Goal: Information Seeking & Learning: Check status

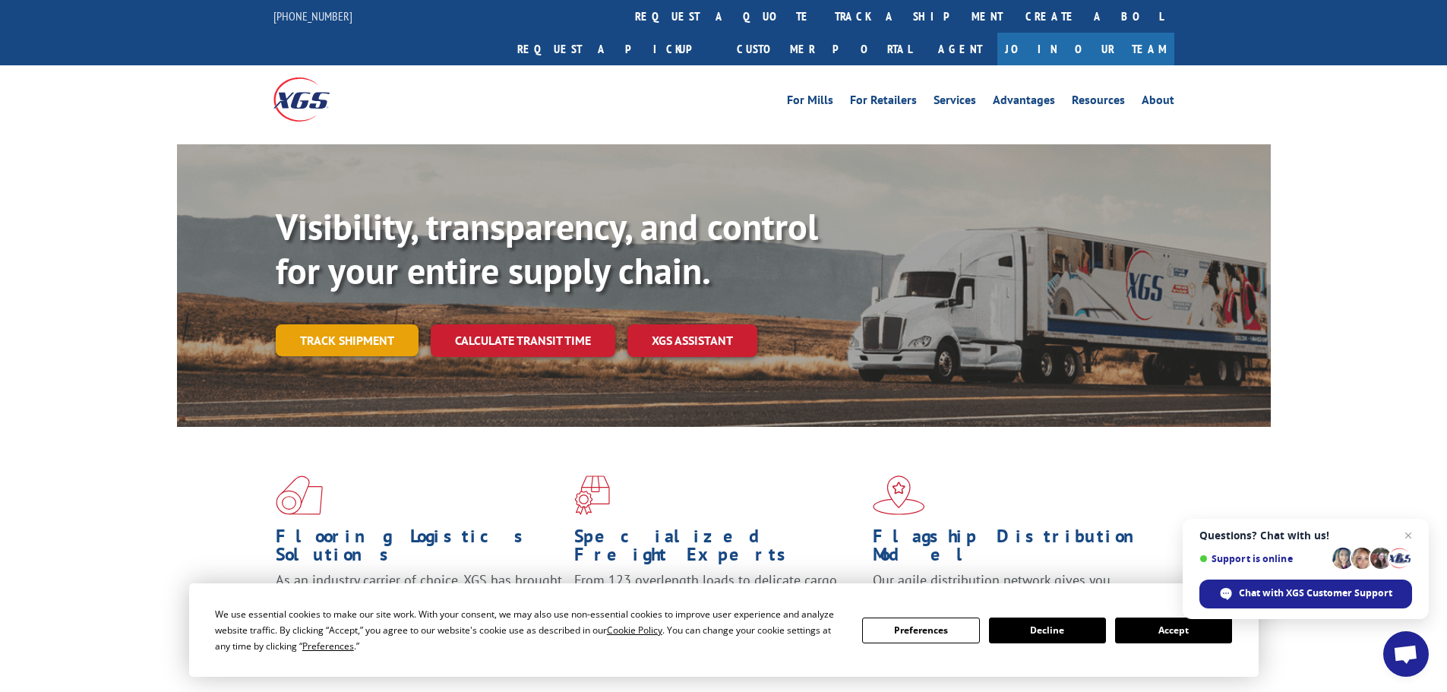
click at [351, 324] on link "Track shipment" at bounding box center [347, 340] width 143 height 32
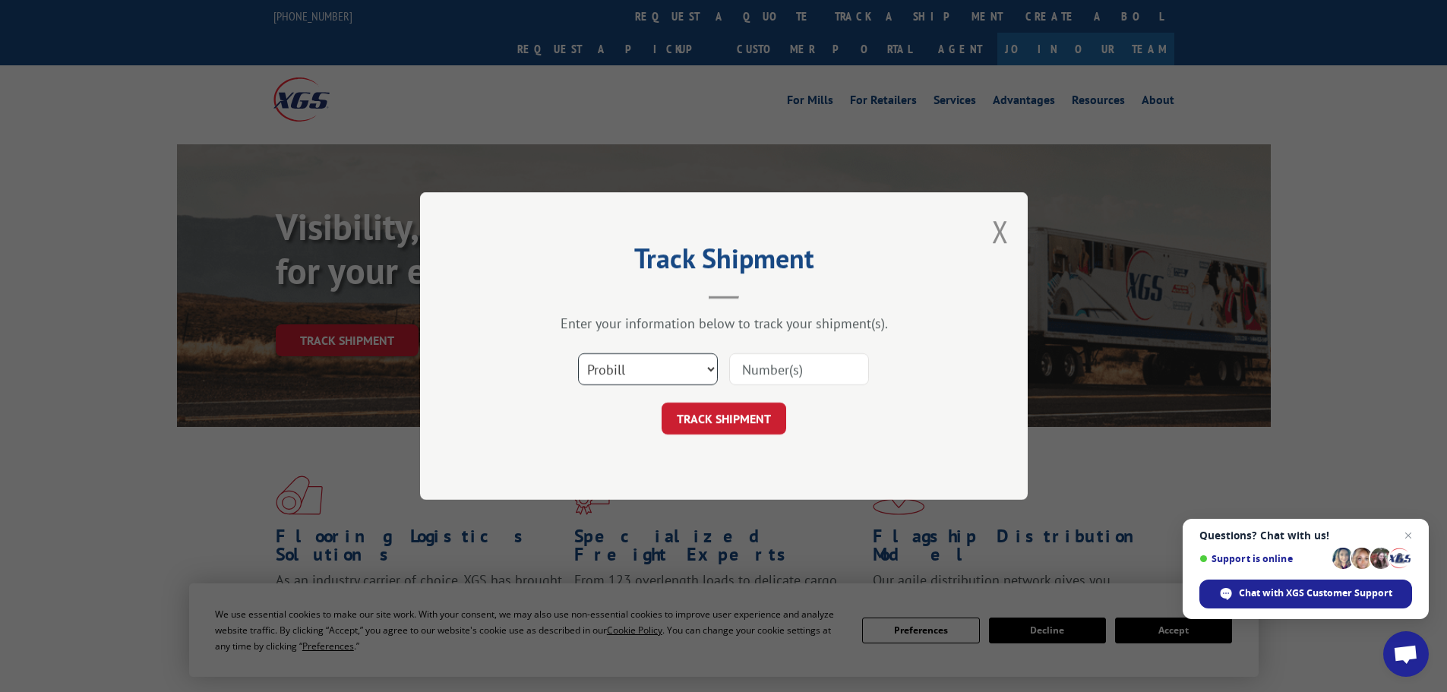
click at [713, 368] on select "Select category... Probill BOL PO" at bounding box center [648, 369] width 140 height 32
select select "bol"
click at [578, 353] on select "Select category... Probill BOL PO" at bounding box center [648, 369] width 140 height 32
click at [750, 371] on input at bounding box center [799, 369] width 140 height 32
type input "815431"
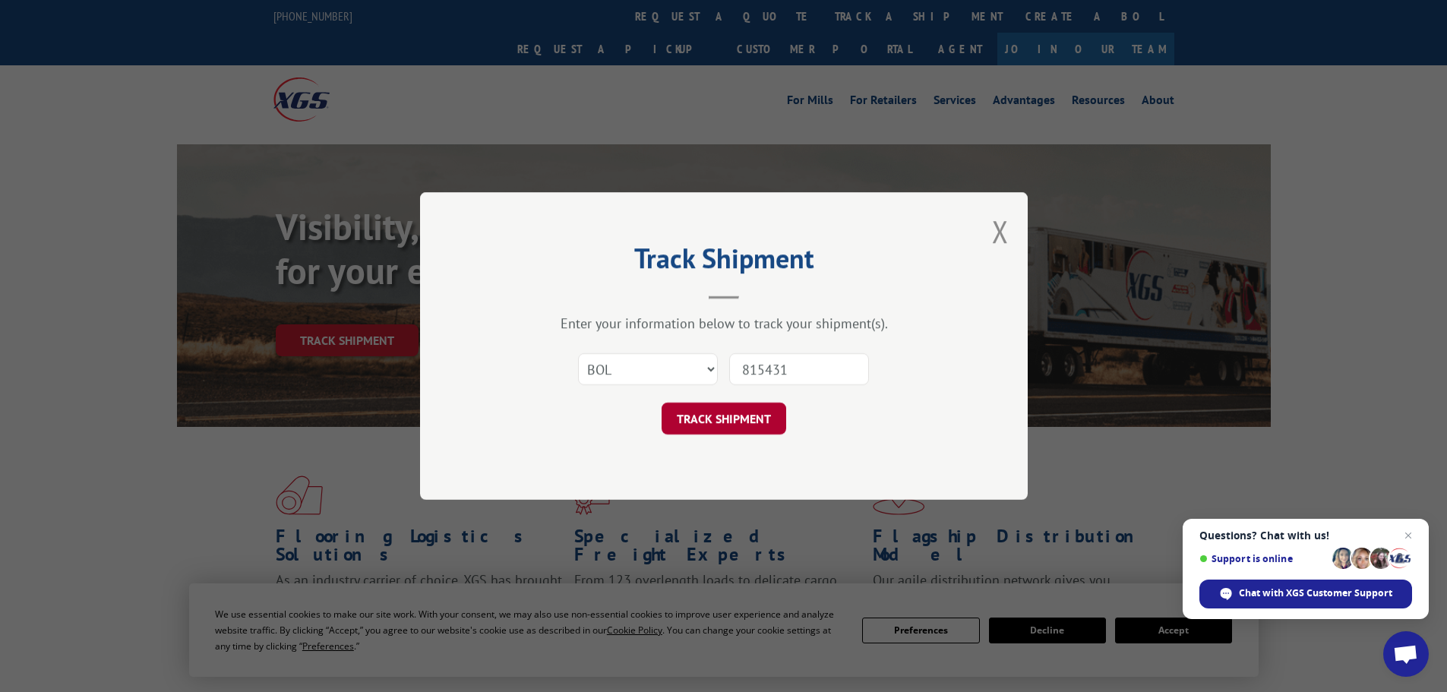
click at [760, 419] on button "TRACK SHIPMENT" at bounding box center [724, 419] width 125 height 32
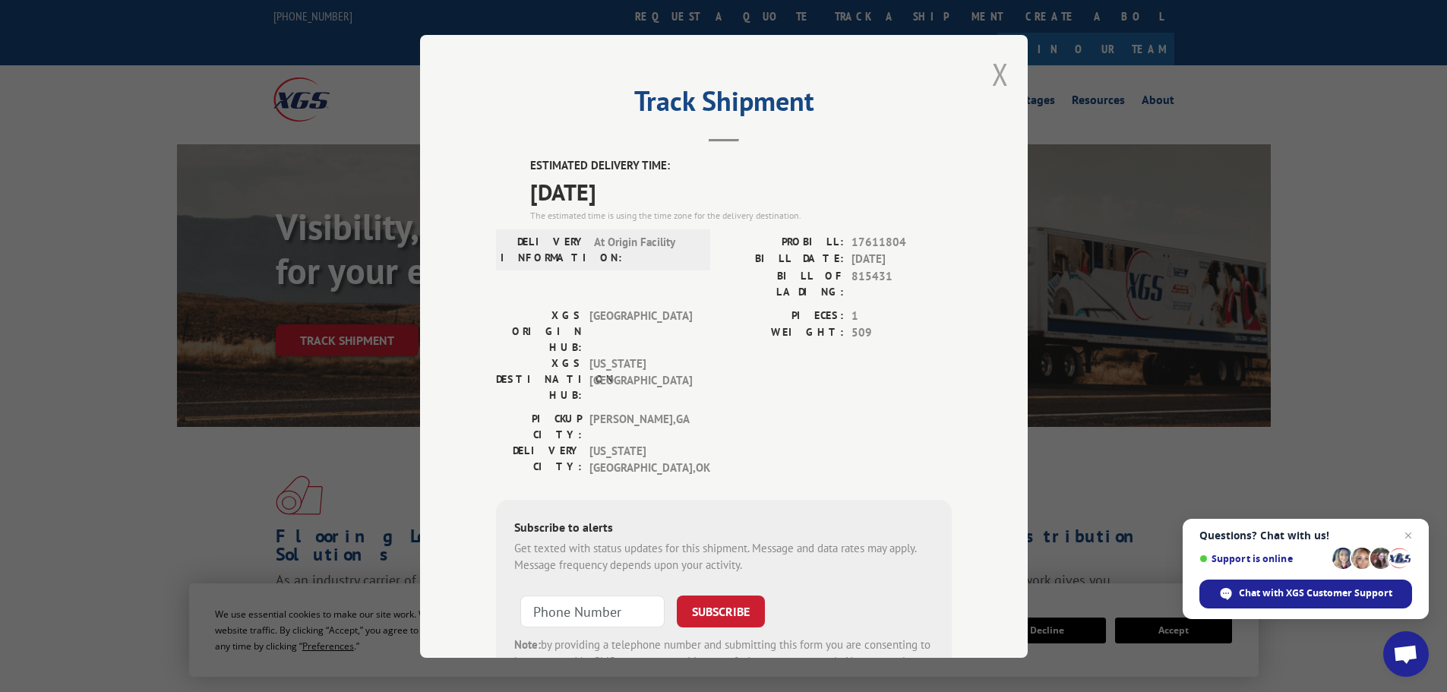
click at [992, 83] on button "Close modal" at bounding box center [1000, 74] width 17 height 40
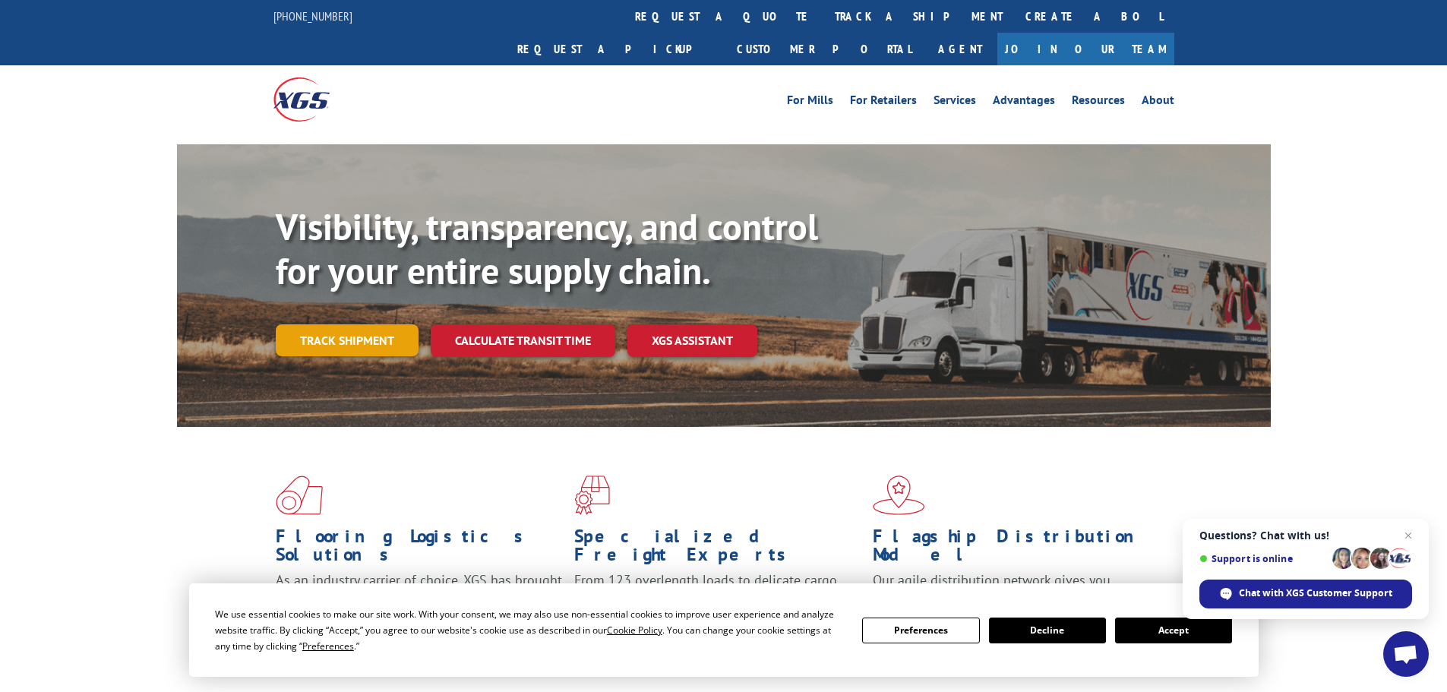
click at [349, 324] on link "Track shipment" at bounding box center [347, 340] width 143 height 32
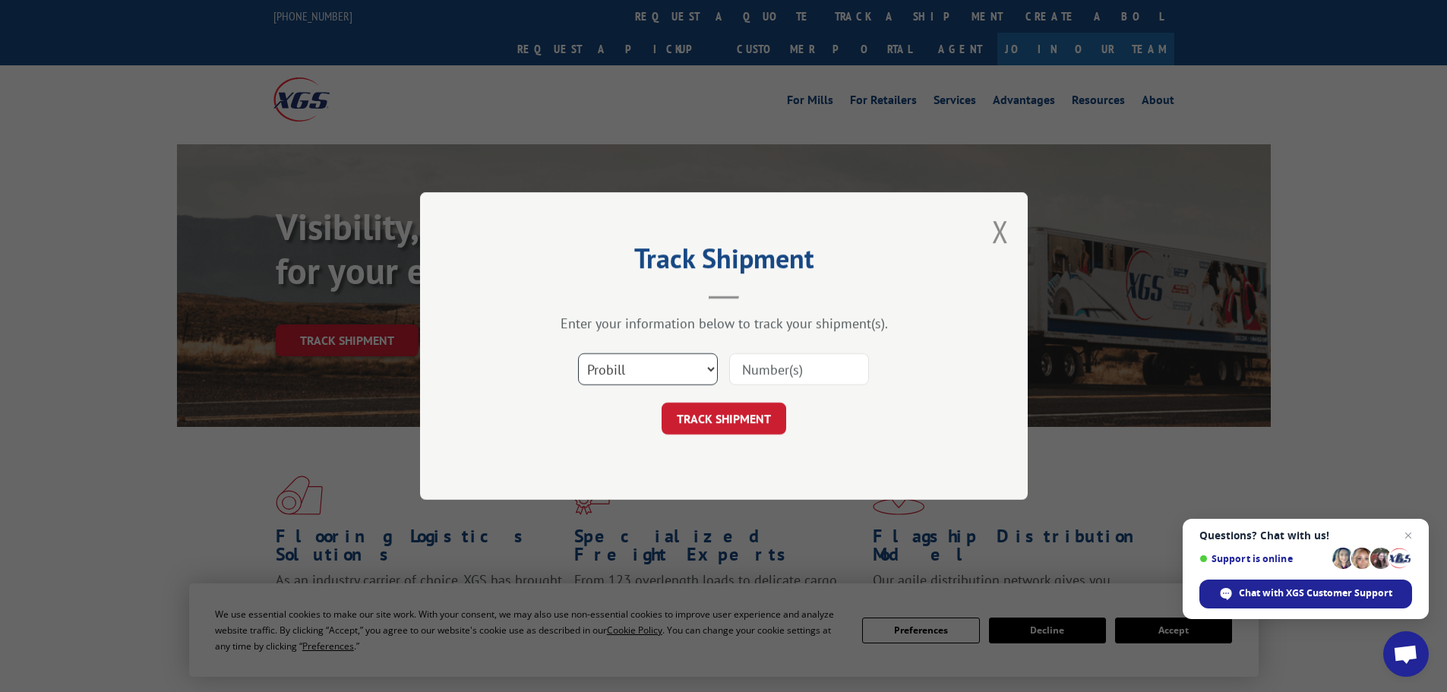
click at [712, 368] on select "Select category... Probill BOL PO" at bounding box center [648, 369] width 140 height 32
select select "bol"
click at [578, 353] on select "Select category... Probill BOL PO" at bounding box center [648, 369] width 140 height 32
click at [761, 378] on input at bounding box center [799, 369] width 140 height 32
type input "3374152"
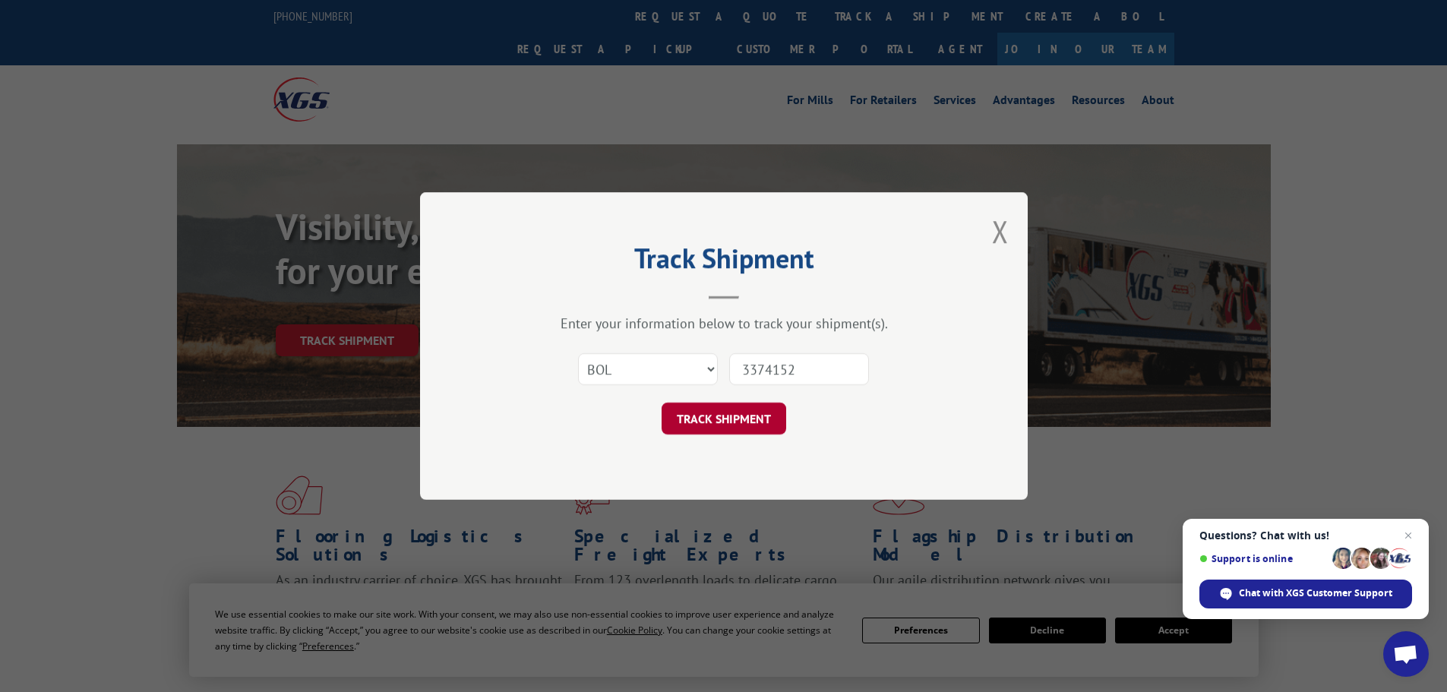
click at [757, 422] on button "TRACK SHIPMENT" at bounding box center [724, 419] width 125 height 32
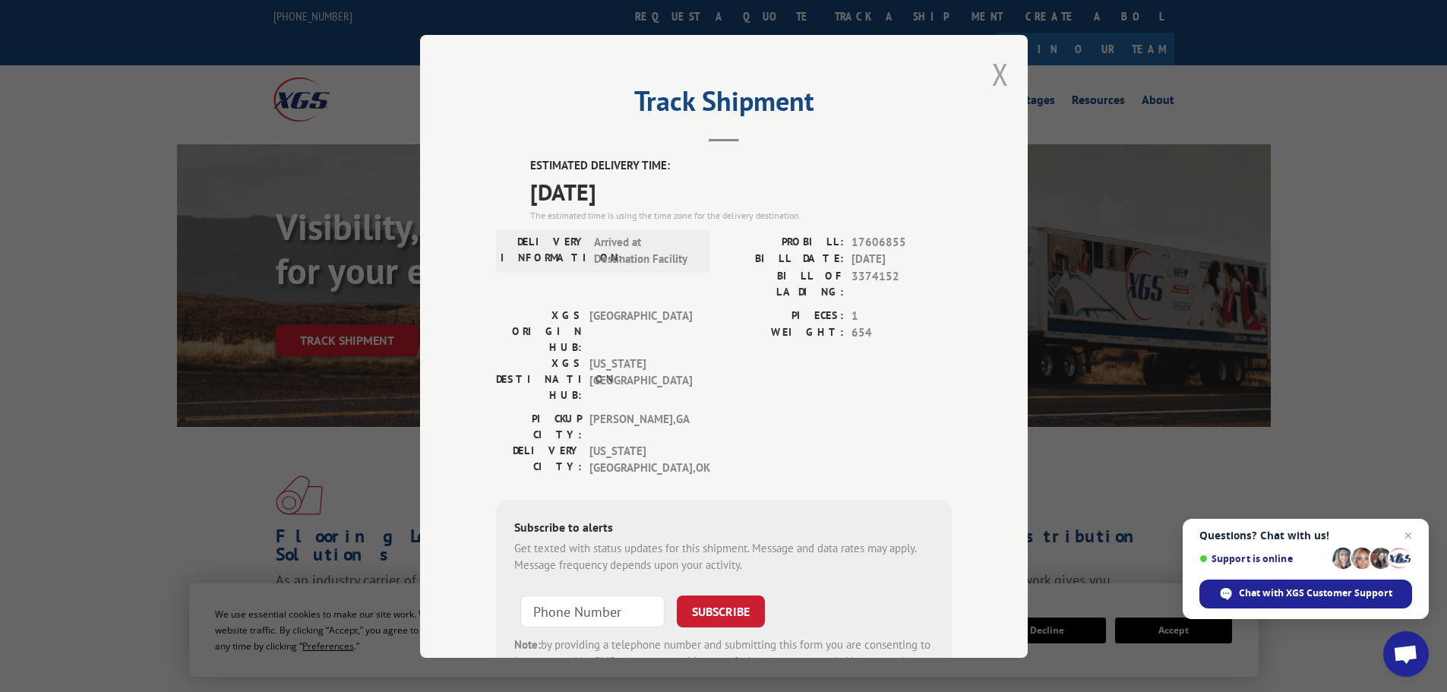
drag, startPoint x: 997, startPoint y: 77, endPoint x: 974, endPoint y: 90, distance: 26.9
click at [997, 77] on button "Close modal" at bounding box center [1000, 74] width 17 height 40
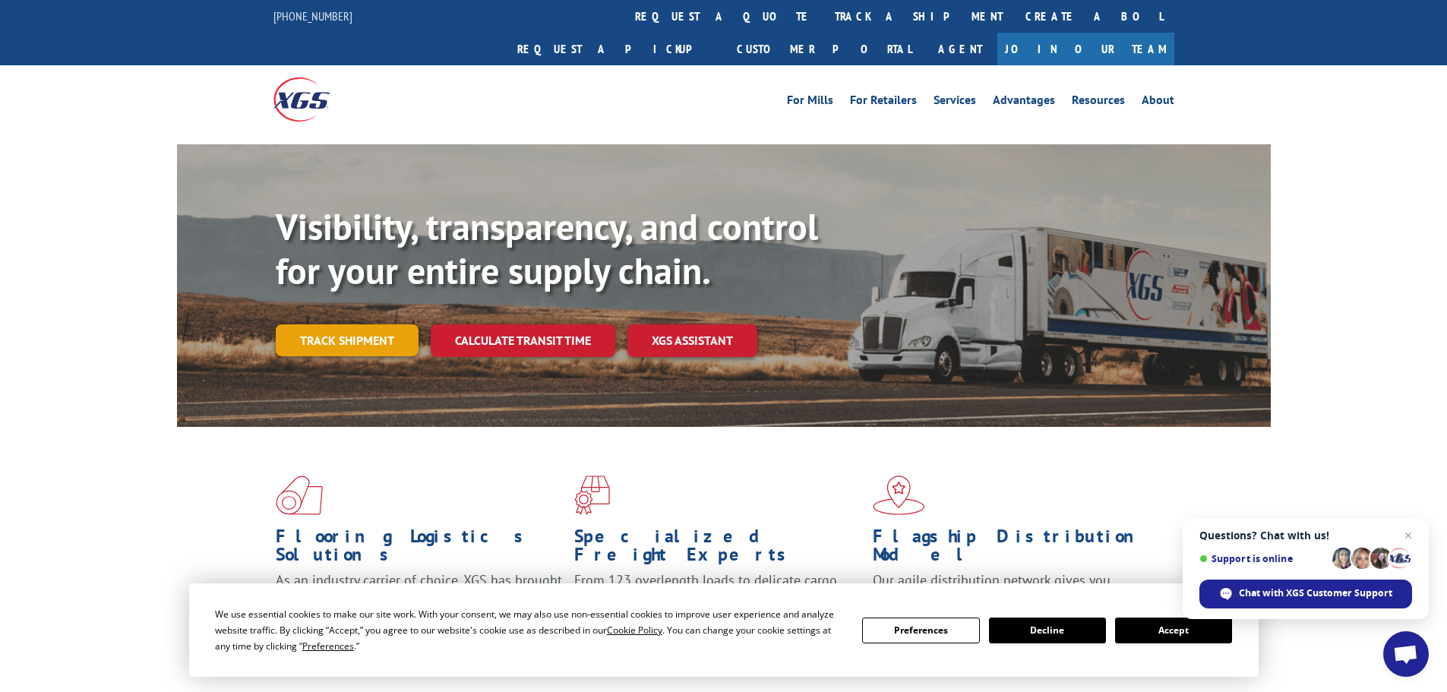
click at [385, 324] on link "Track shipment" at bounding box center [347, 340] width 143 height 32
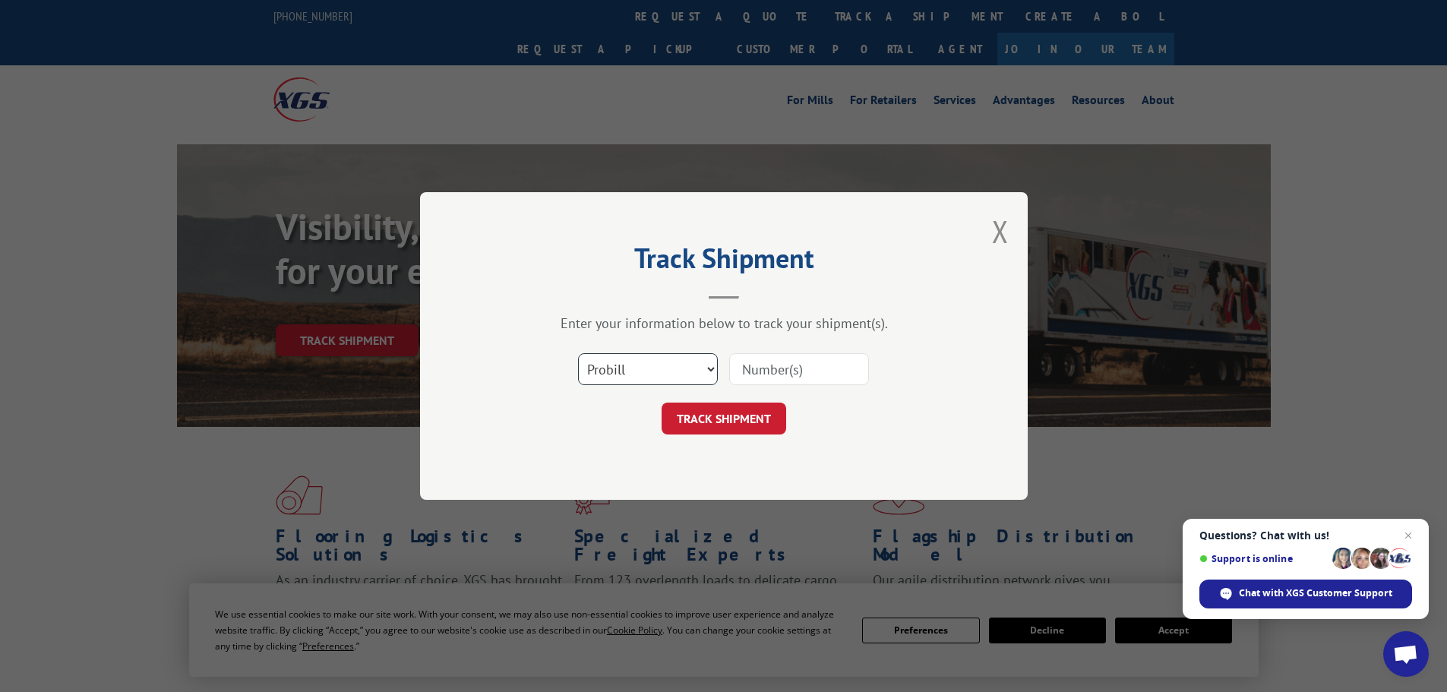
click at [707, 368] on select "Select category... Probill BOL PO" at bounding box center [648, 369] width 140 height 32
select select "bol"
click at [578, 353] on select "Select category... Probill BOL PO" at bounding box center [648, 369] width 140 height 32
click at [748, 378] on input at bounding box center [799, 369] width 140 height 32
type input "815431"
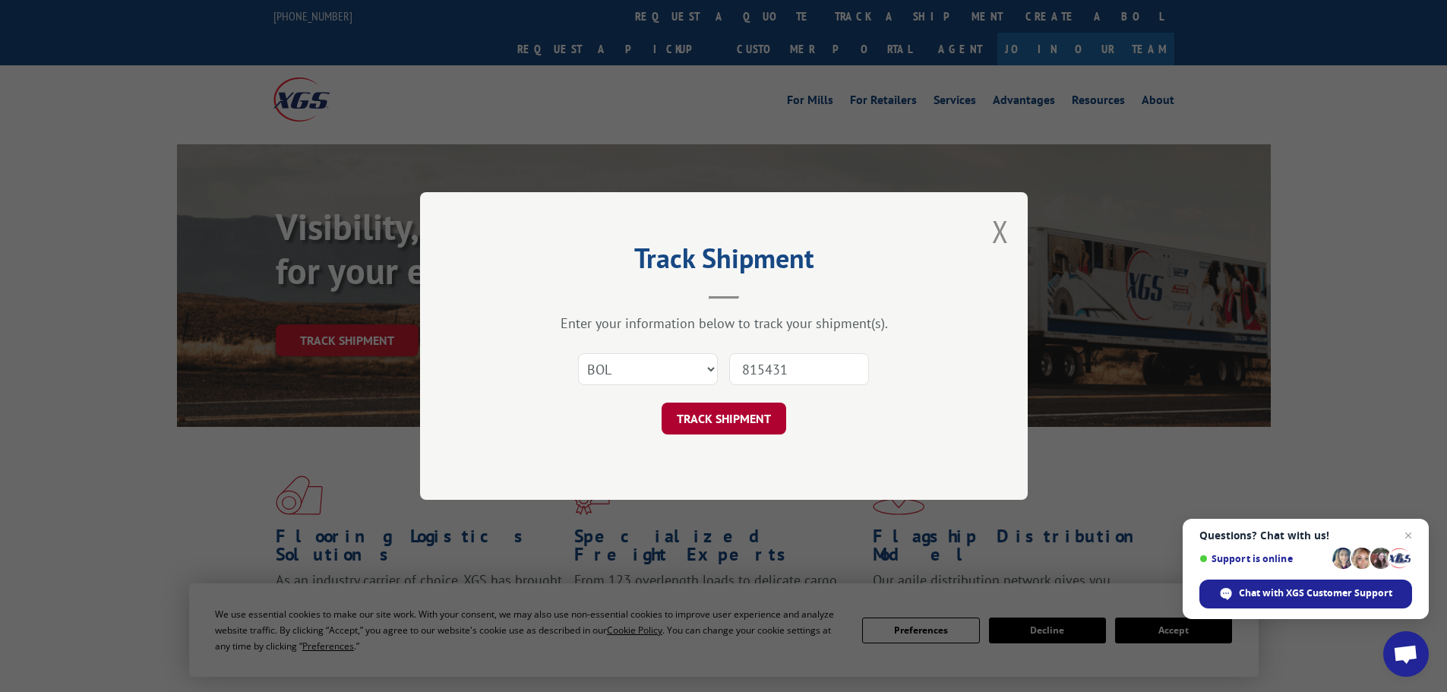
click at [747, 421] on button "TRACK SHIPMENT" at bounding box center [724, 419] width 125 height 32
